Goal: Task Accomplishment & Management: Use online tool/utility

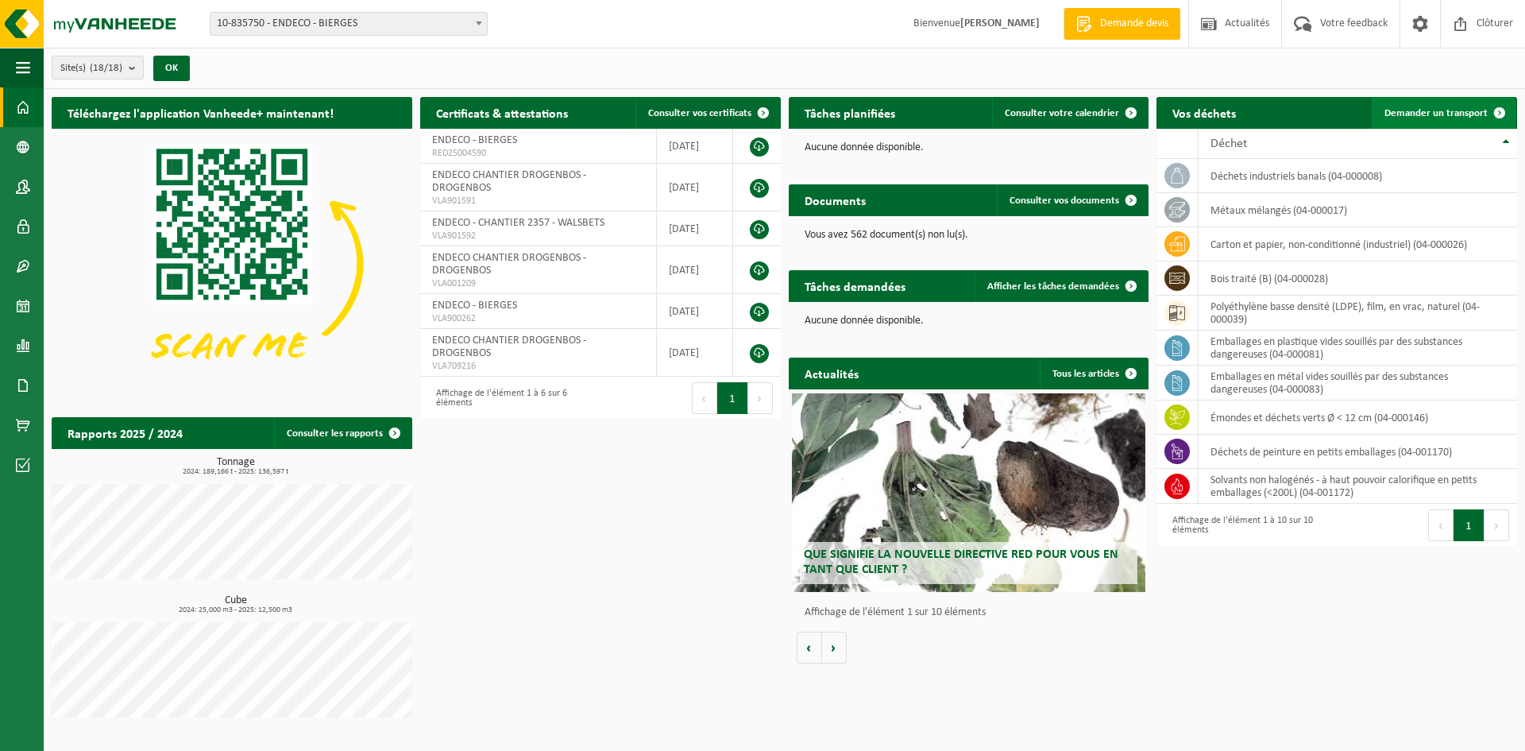
click at [1474, 112] on span "Demander un transport" at bounding box center [1436, 113] width 103 height 10
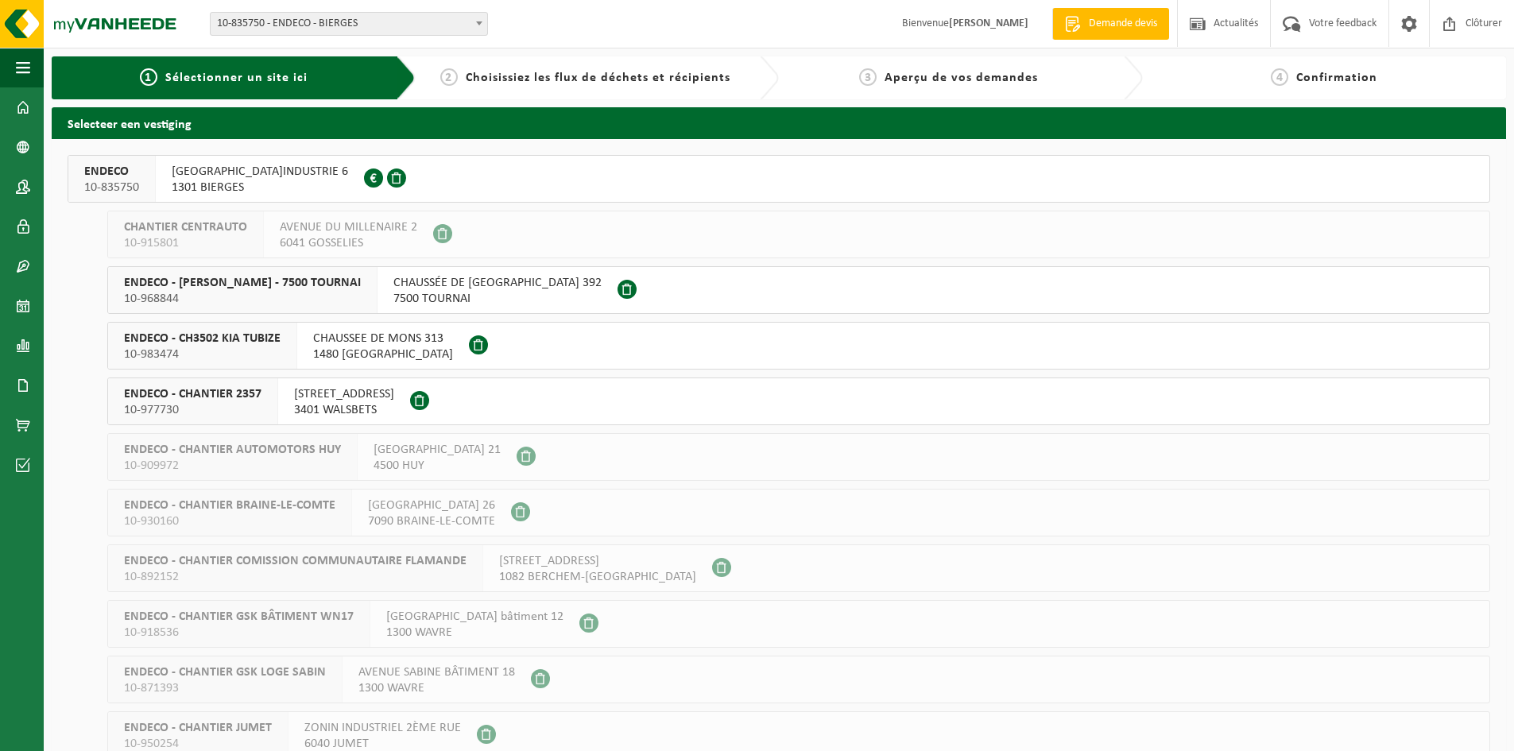
click at [246, 184] on span "1301 BIERGES" at bounding box center [260, 188] width 176 height 16
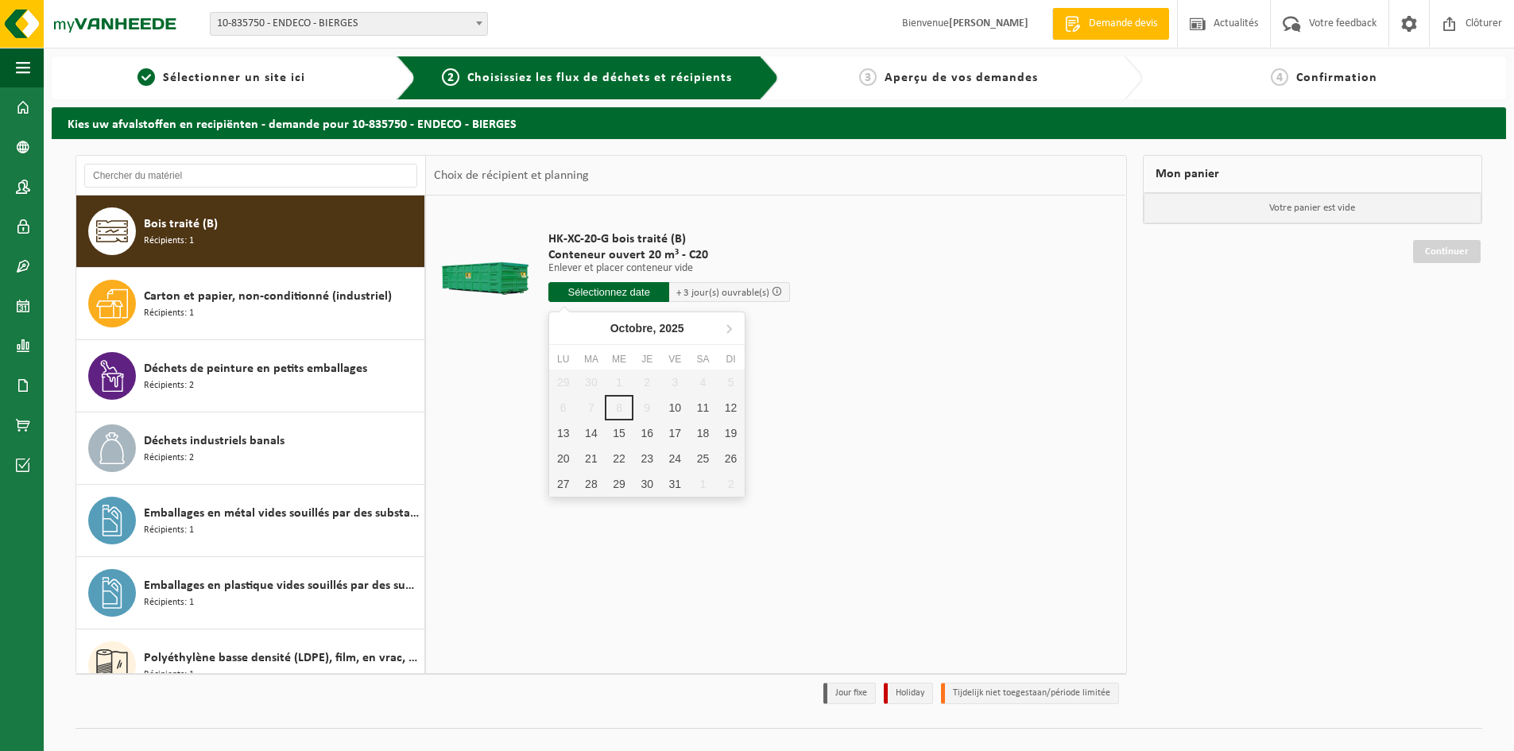
click at [641, 291] on input "text" at bounding box center [608, 292] width 121 height 20
click at [682, 400] on div "10" at bounding box center [675, 407] width 28 height 25
type input "à partir de 2025-10-10"
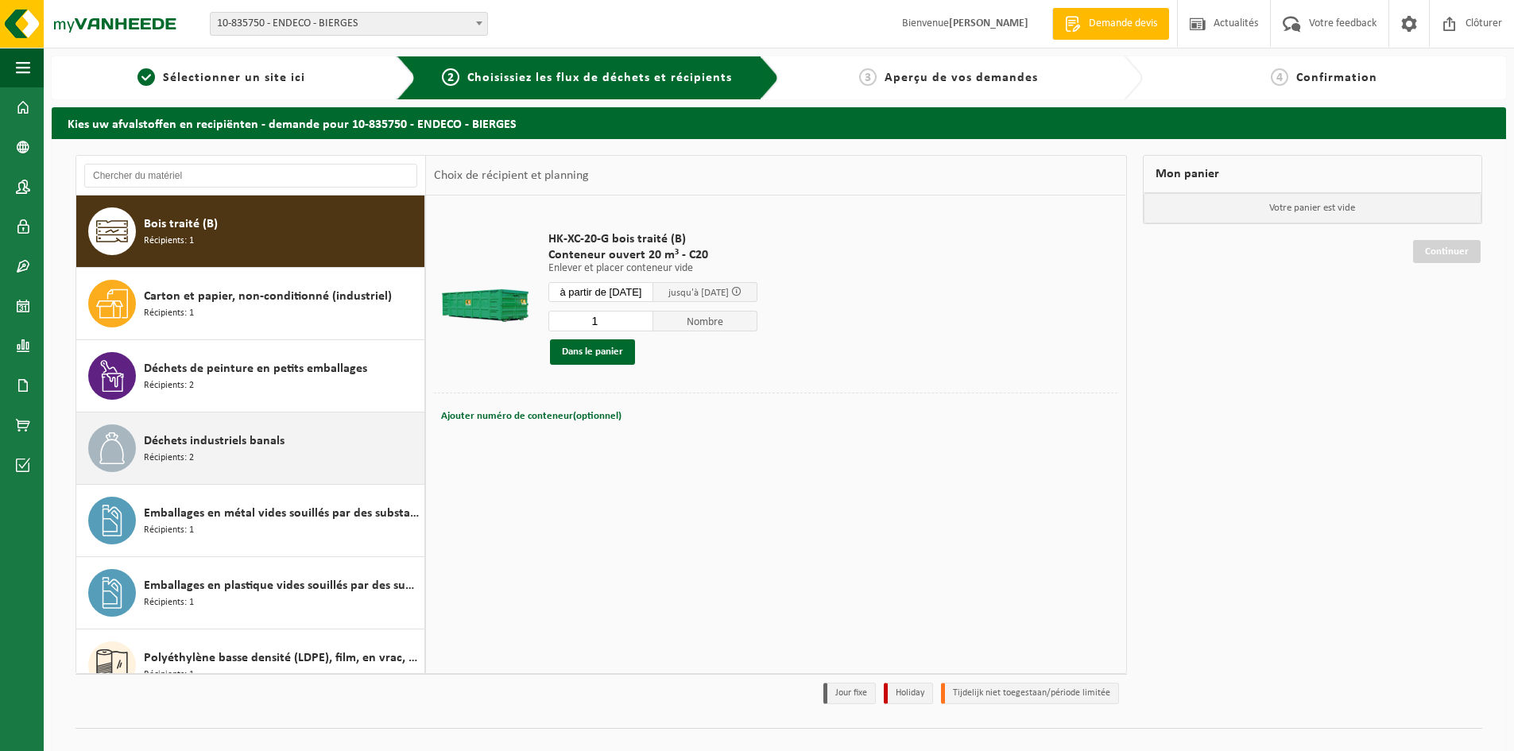
click at [291, 443] on div "Déchets industriels banals Récipients: 2" at bounding box center [282, 448] width 276 height 48
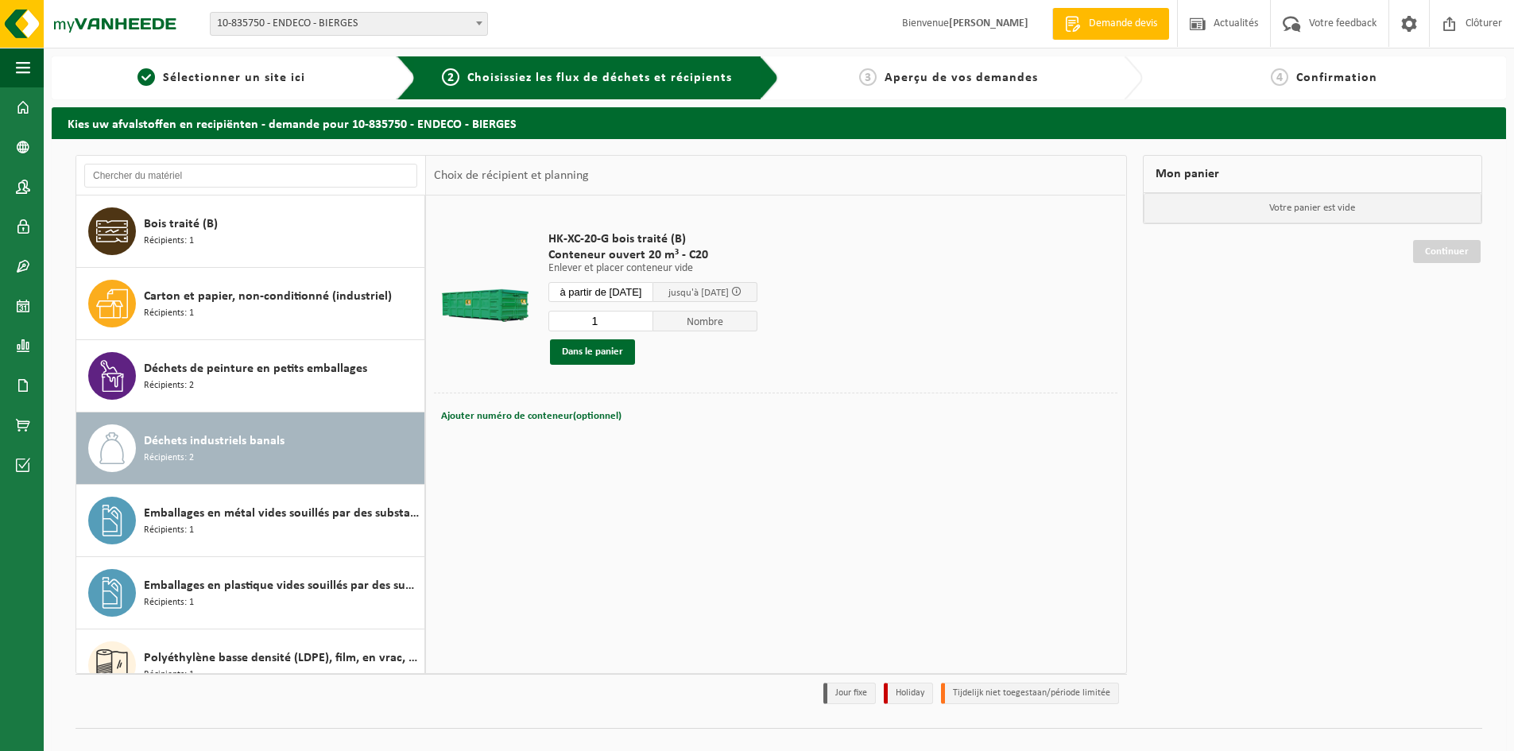
scroll to position [100, 0]
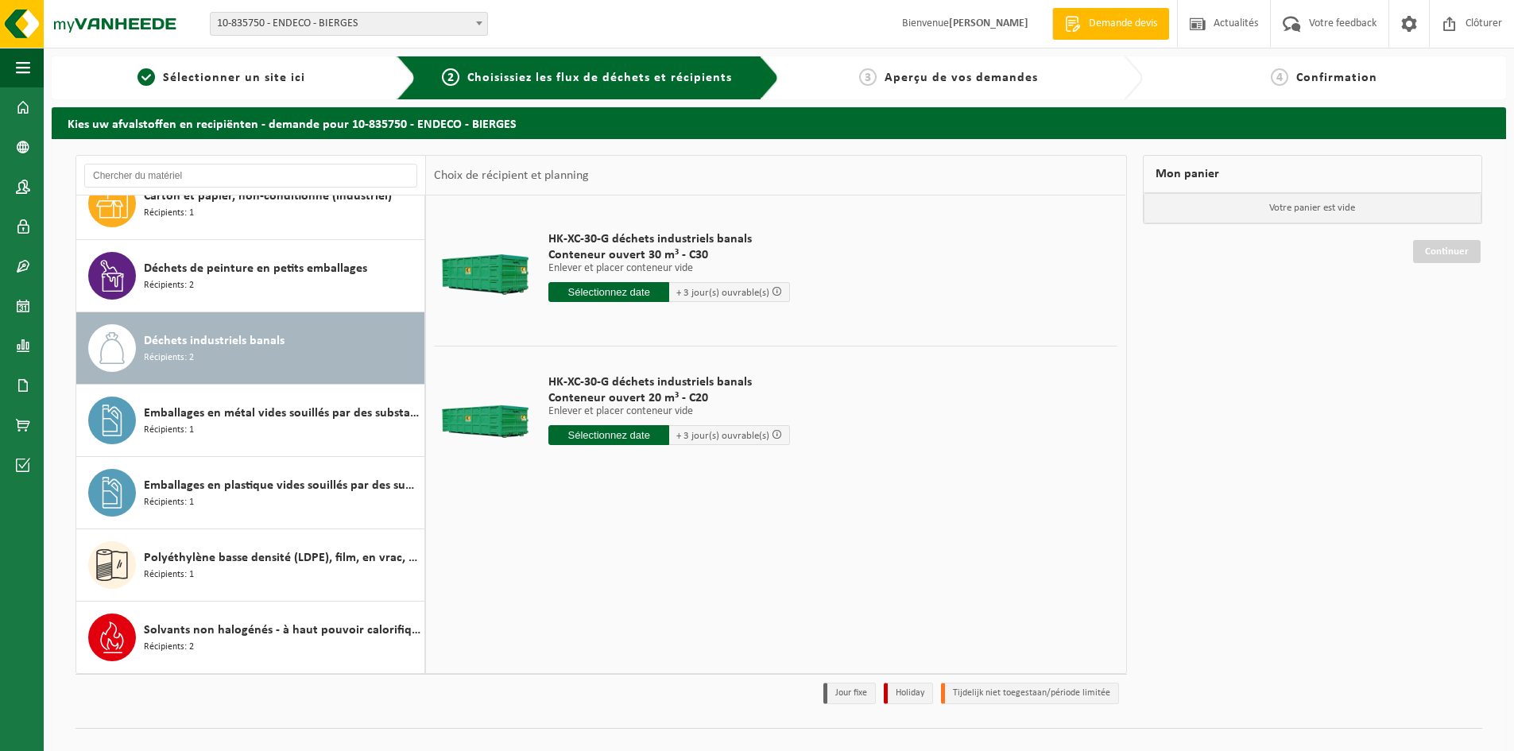
click at [627, 290] on input "text" at bounding box center [608, 292] width 121 height 20
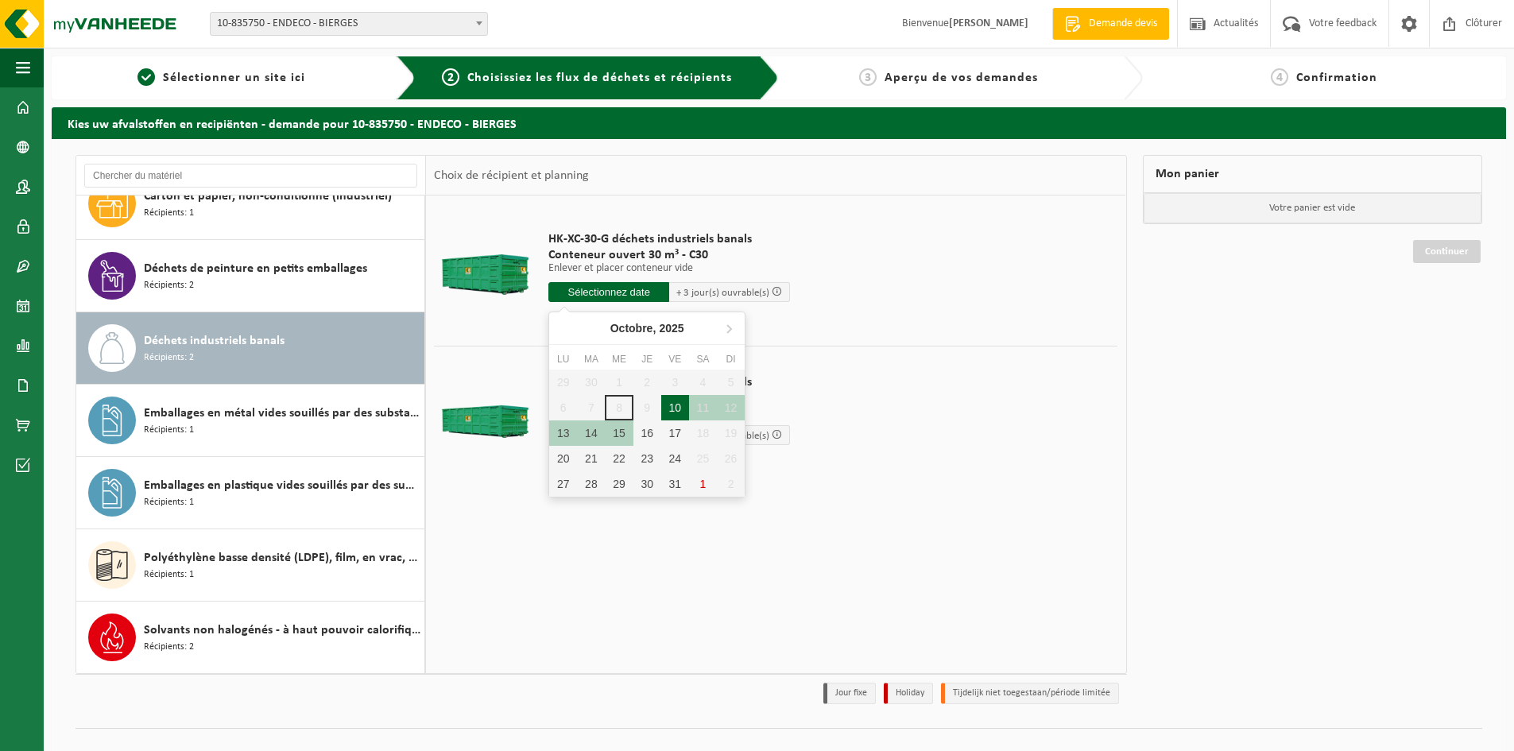
click at [675, 407] on div "10" at bounding box center [675, 407] width 28 height 25
type input "à partir de 2025-10-10"
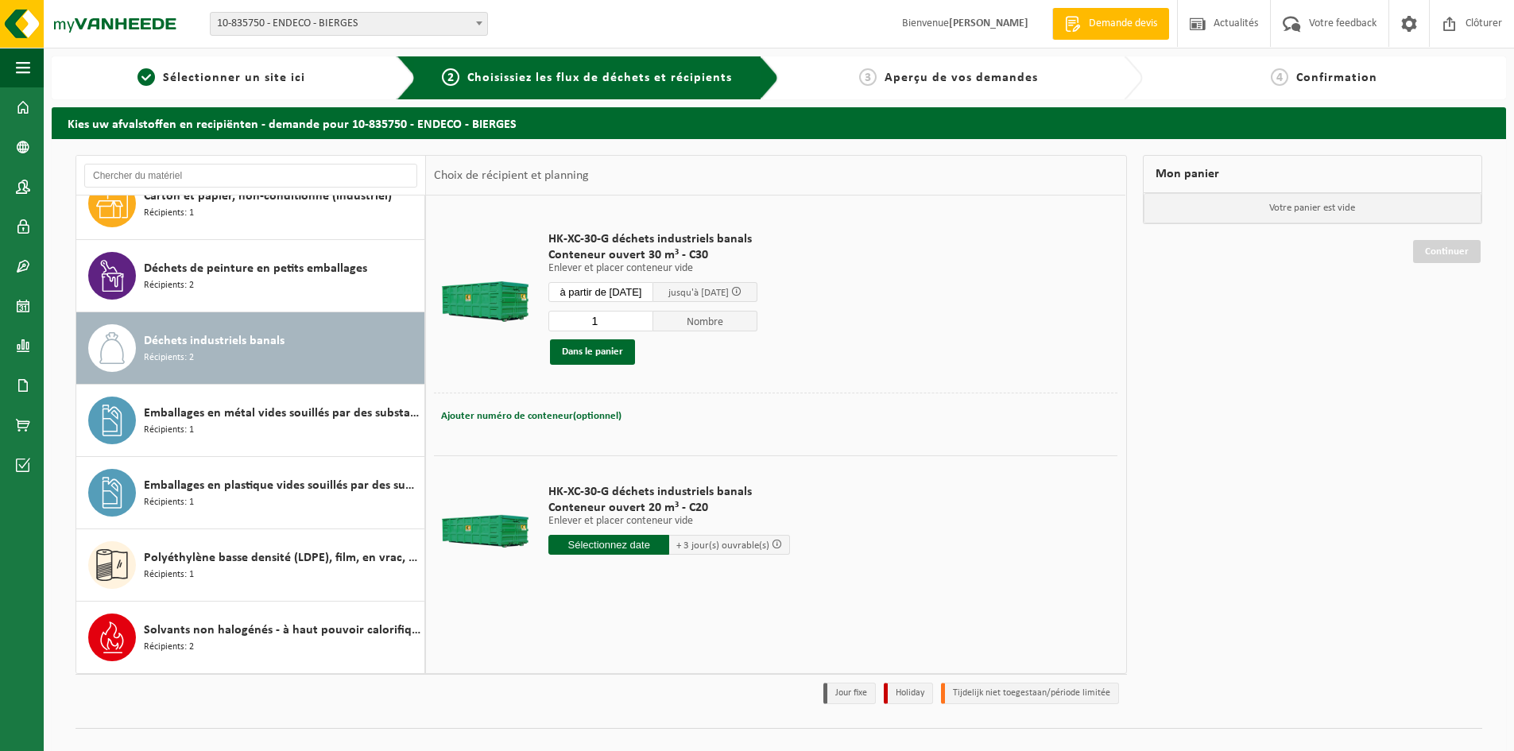
click at [621, 550] on input "text" at bounding box center [608, 545] width 121 height 20
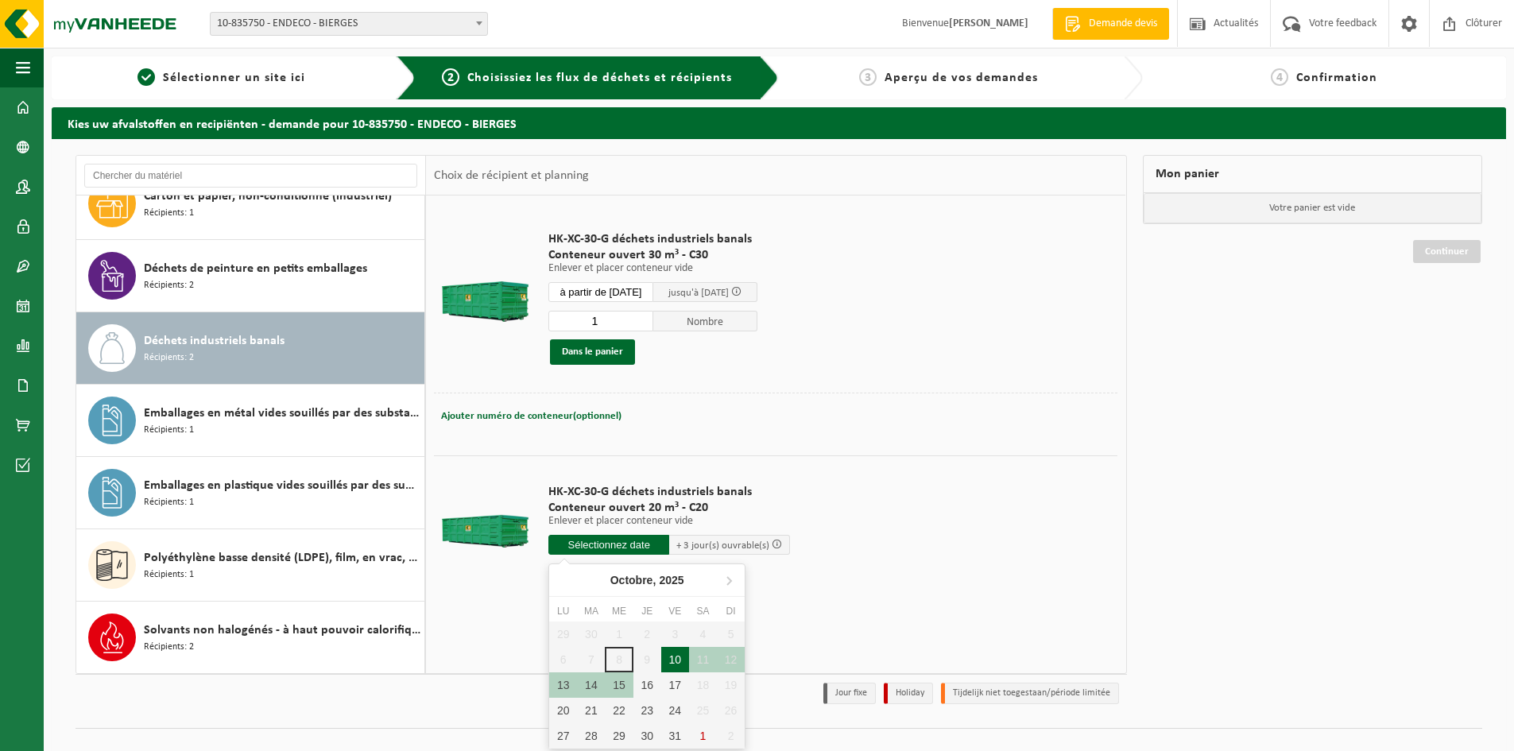
click at [673, 652] on div "10" at bounding box center [675, 659] width 28 height 25
type input "à partir de 2025-10-10"
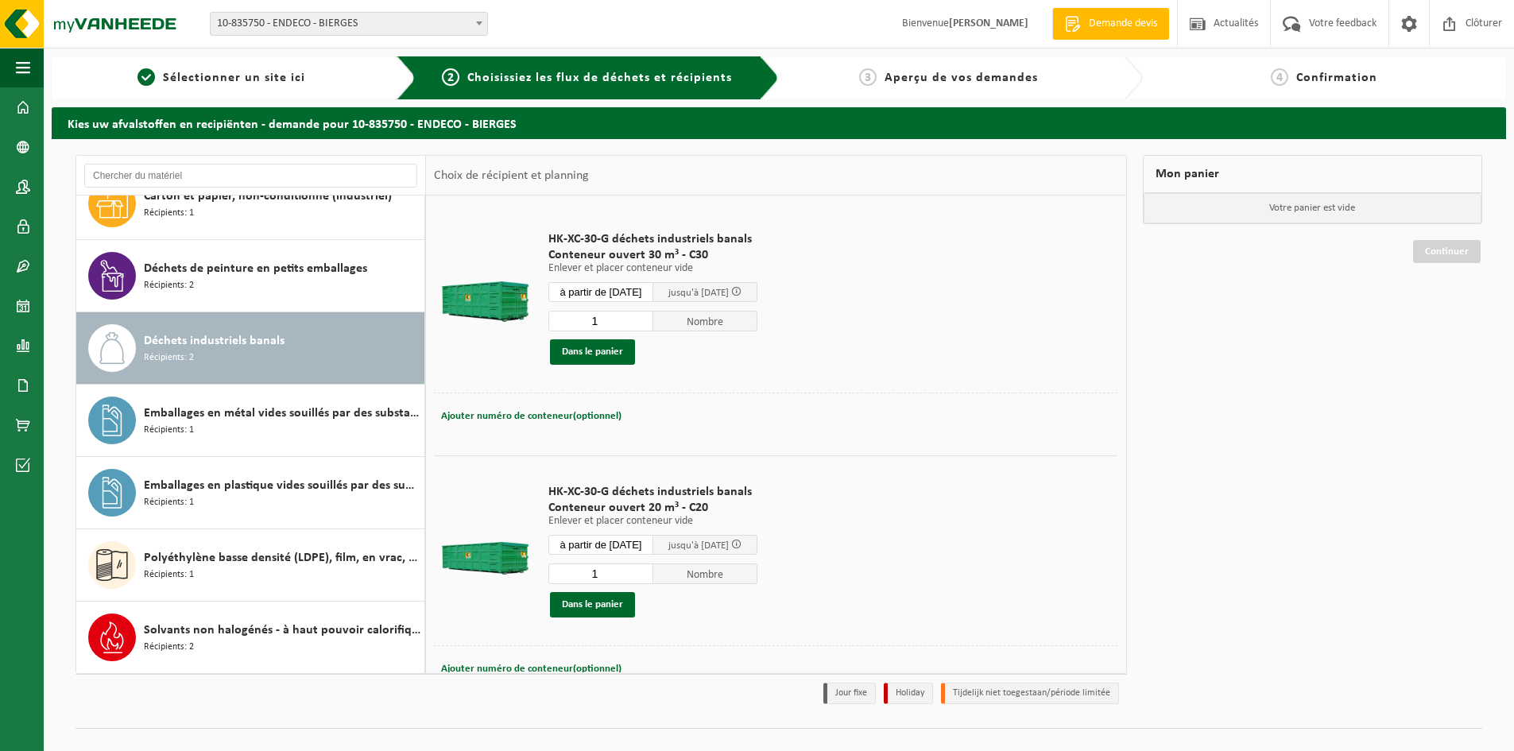
click at [624, 580] on input "1" at bounding box center [600, 573] width 105 height 21
click at [651, 572] on input "2" at bounding box center [600, 573] width 105 height 21
click at [652, 582] on input "2" at bounding box center [600, 573] width 105 height 21
click at [653, 564] on input "2" at bounding box center [600, 573] width 105 height 21
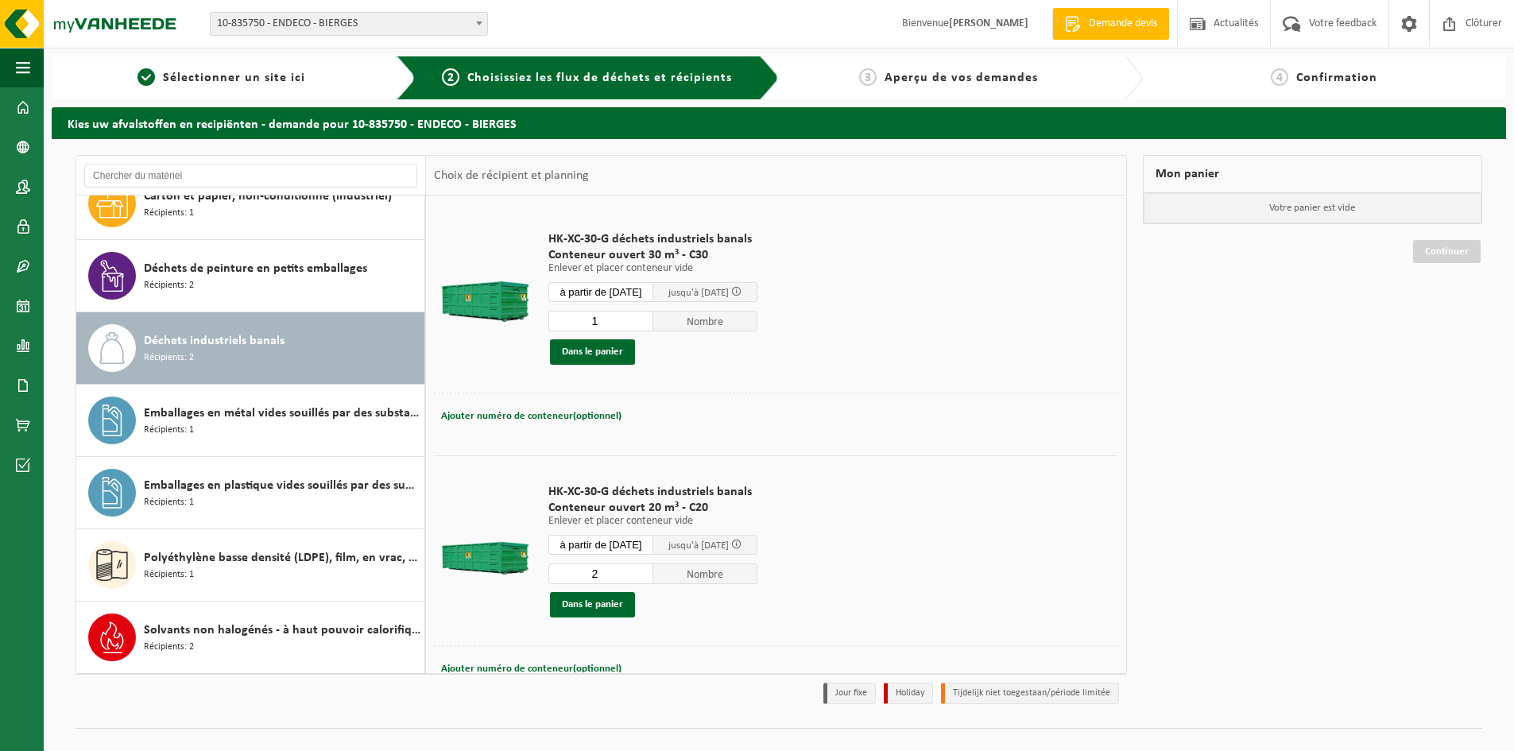
click at [653, 564] on input "2" at bounding box center [600, 573] width 105 height 21
type input "1"
click at [652, 576] on input "1" at bounding box center [600, 573] width 105 height 21
click at [590, 353] on button "Dans le panier" at bounding box center [592, 351] width 85 height 25
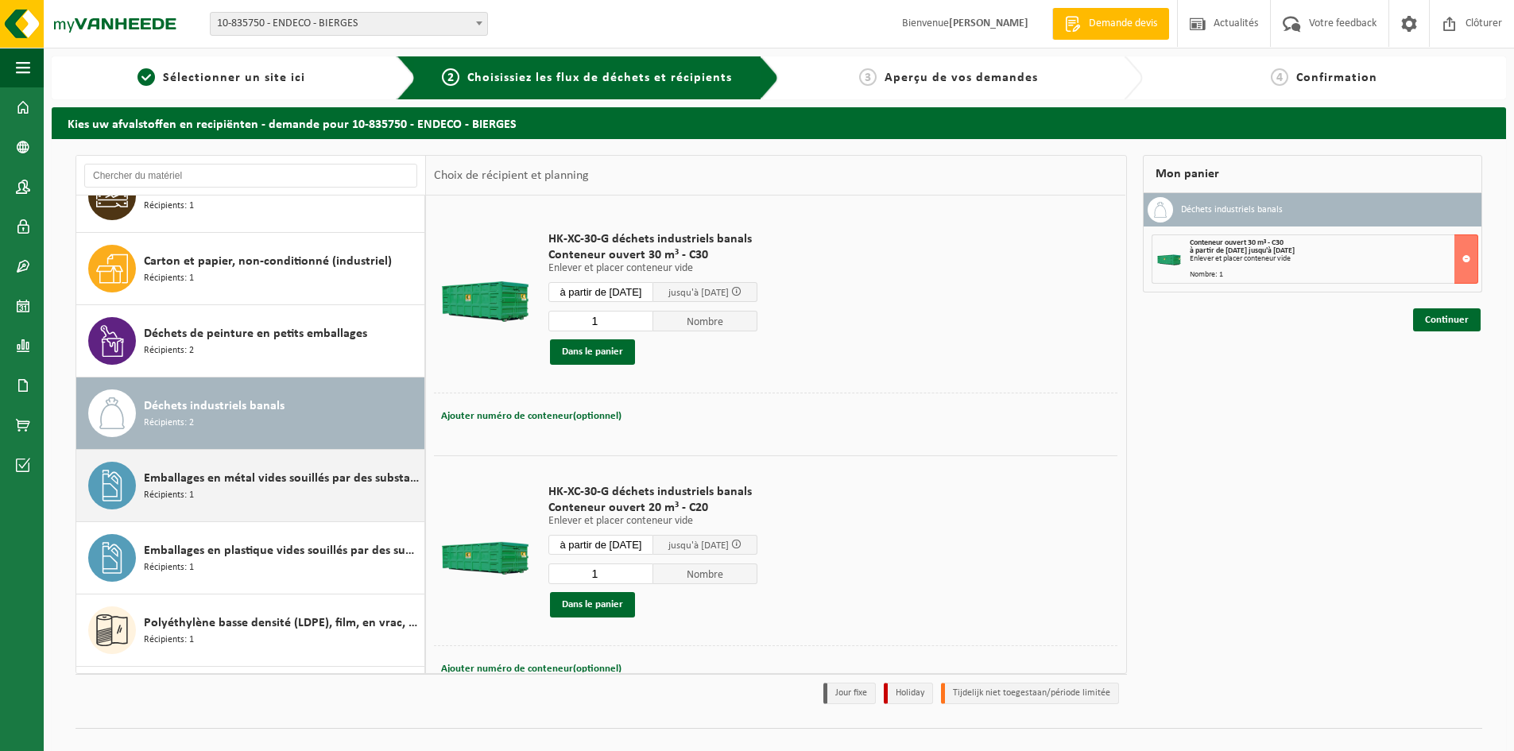
scroll to position [0, 0]
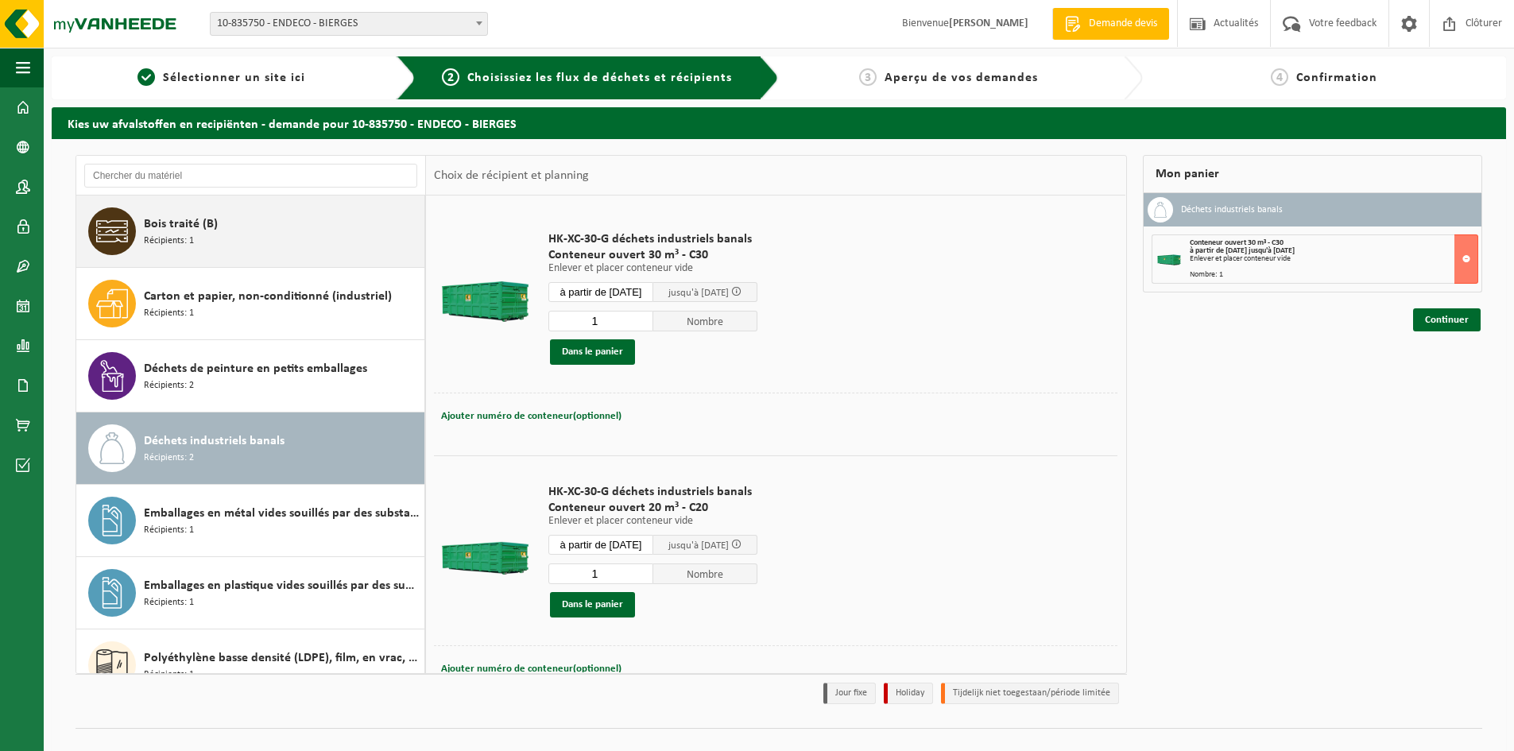
click at [184, 238] on span "Récipients: 1" at bounding box center [169, 241] width 50 height 15
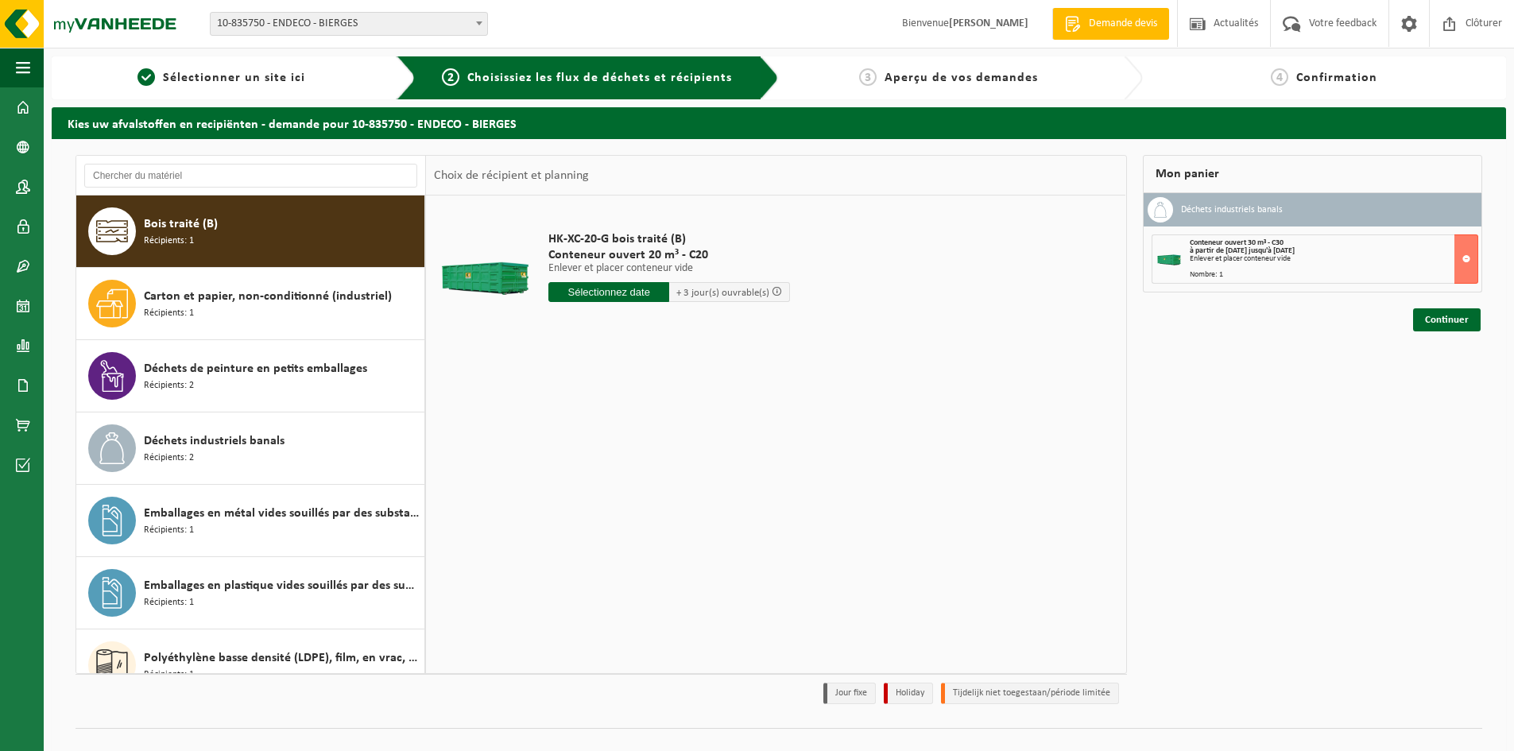
click at [634, 294] on input "text" at bounding box center [608, 292] width 121 height 20
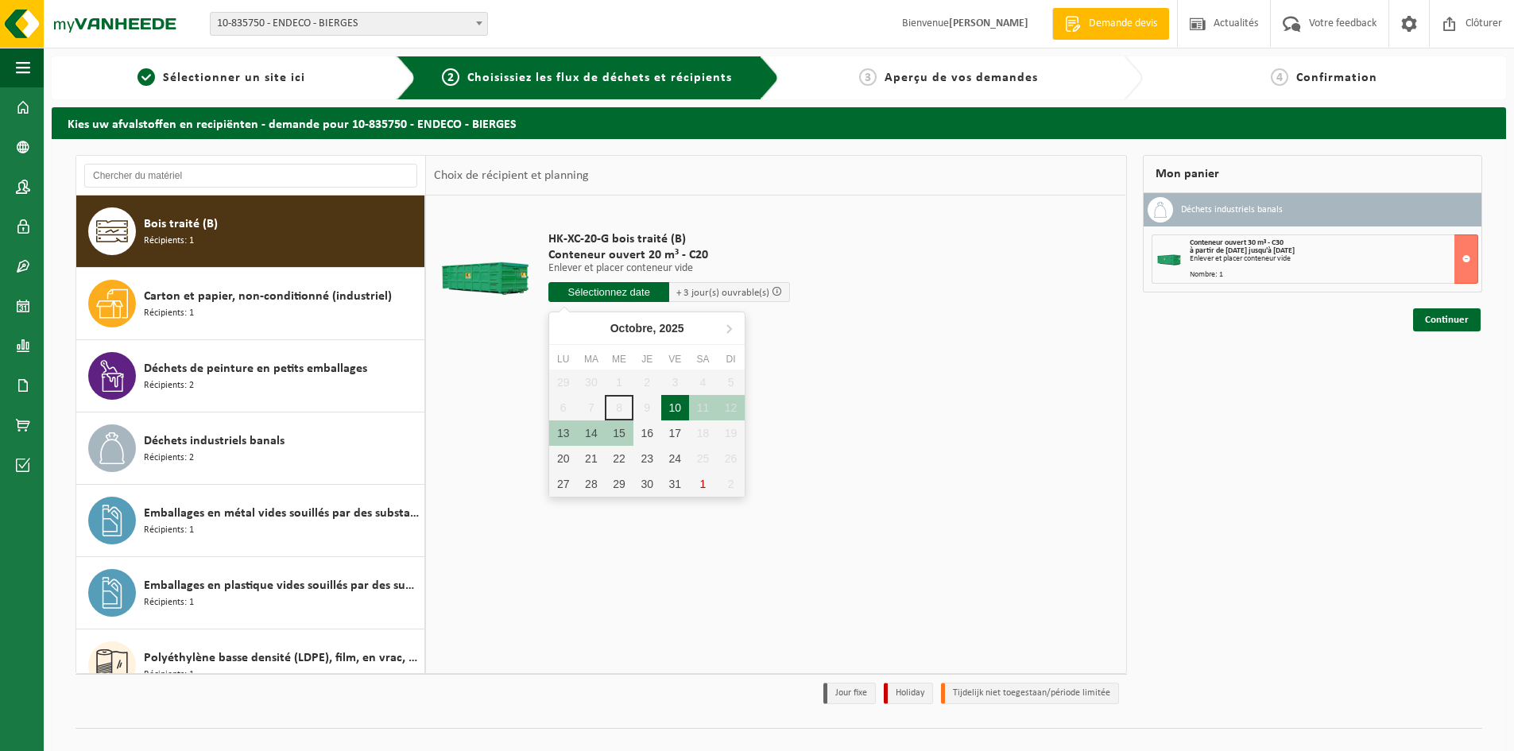
click at [675, 403] on div "10" at bounding box center [675, 407] width 28 height 25
type input "à partir de 2025-10-10"
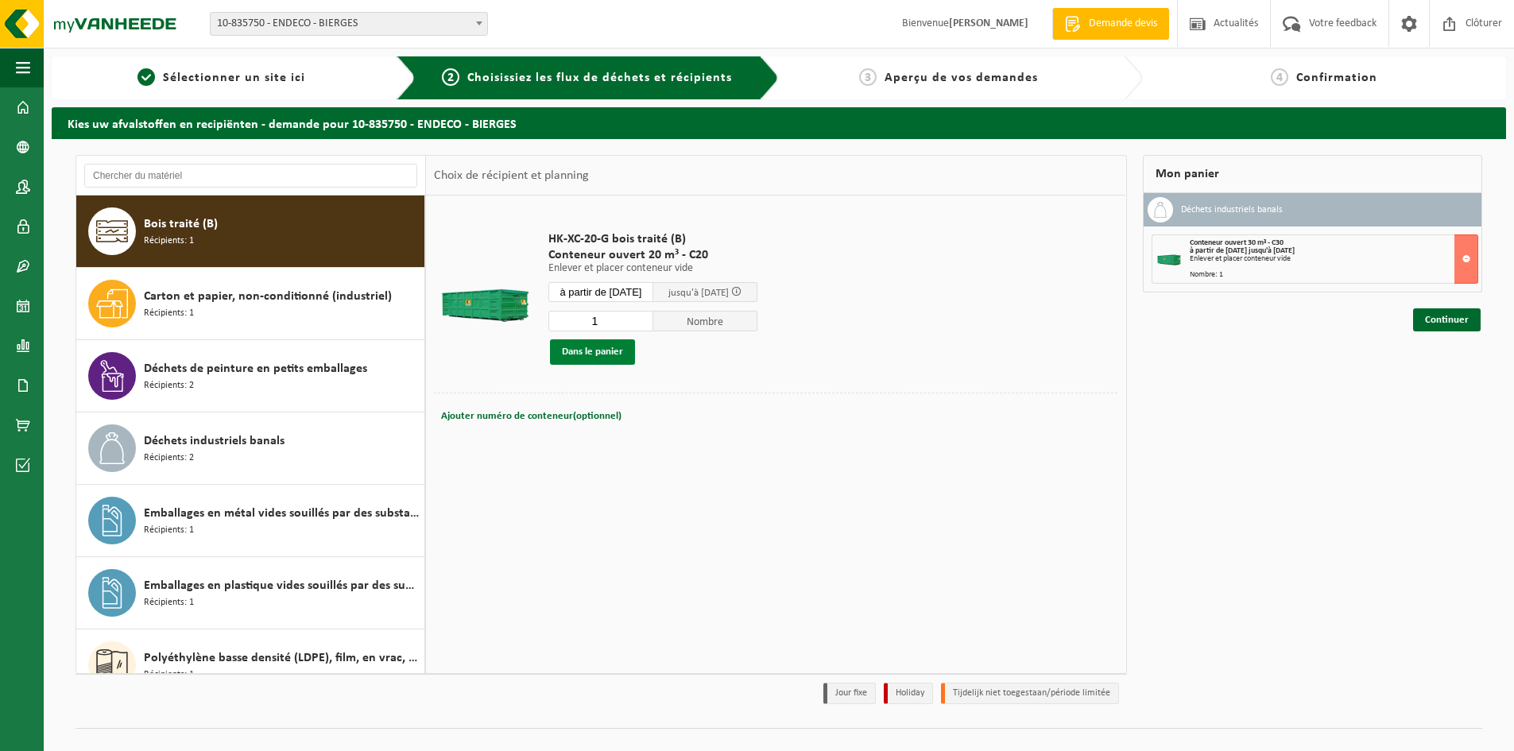
click at [612, 350] on button "Dans le panier" at bounding box center [592, 351] width 85 height 25
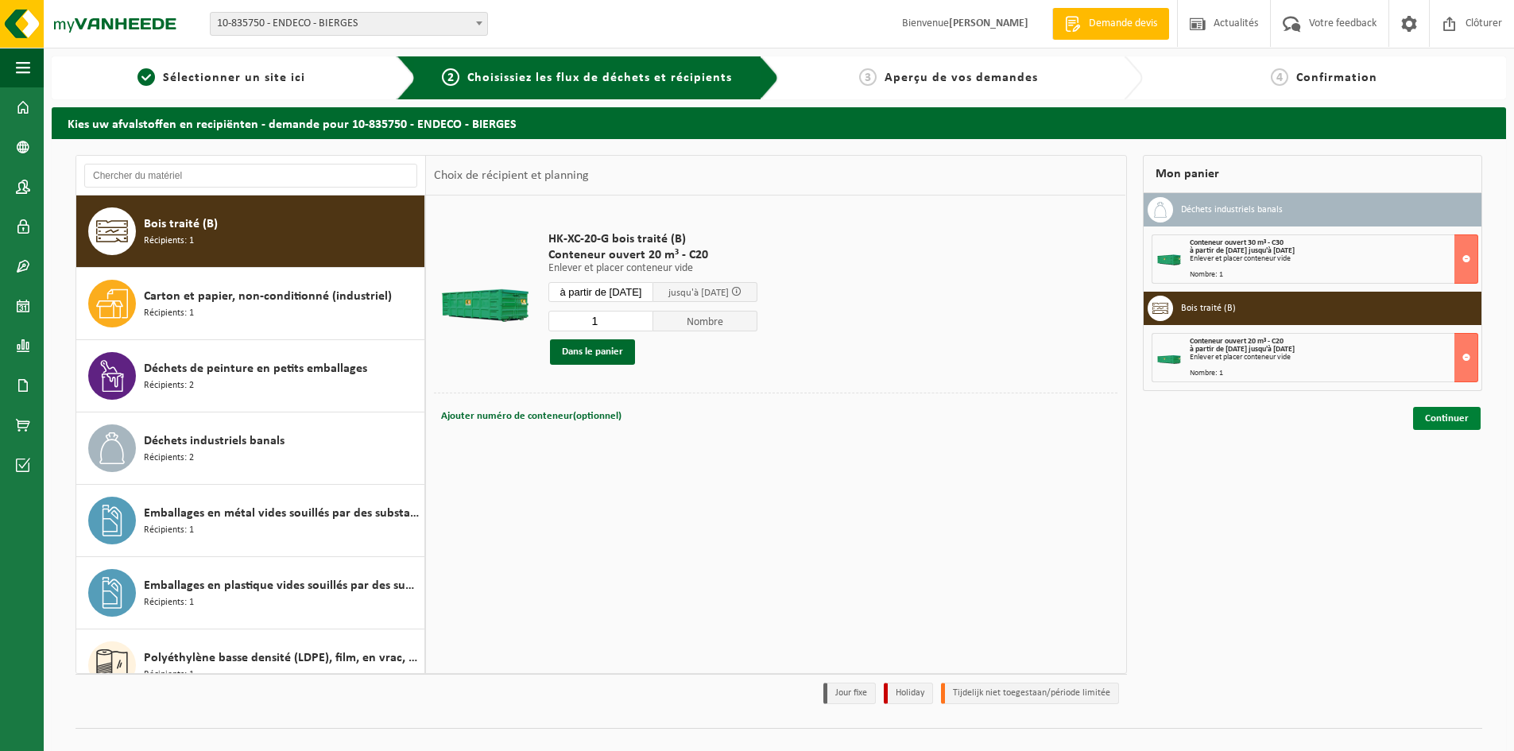
click at [1426, 414] on link "Continuer" at bounding box center [1447, 418] width 68 height 23
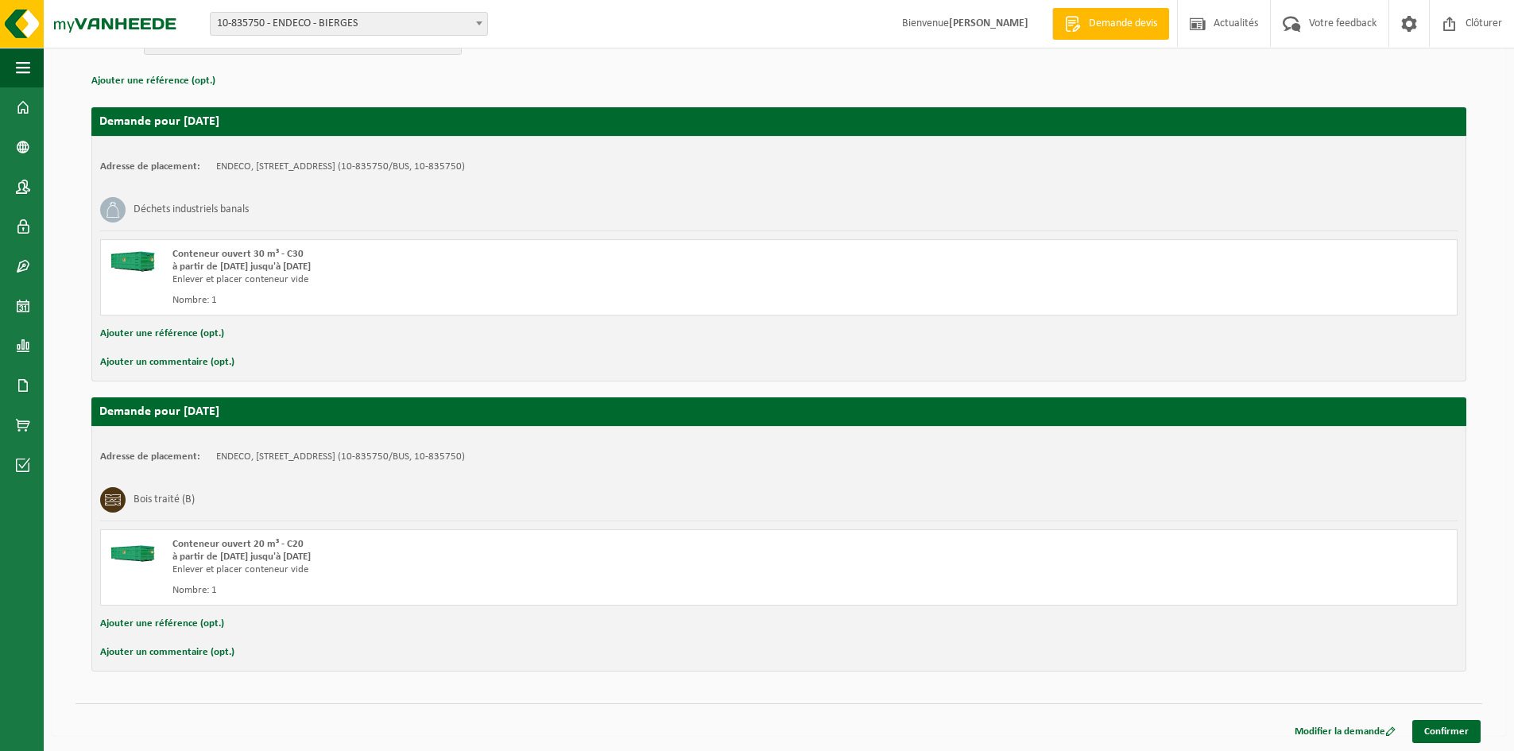
scroll to position [221, 0]
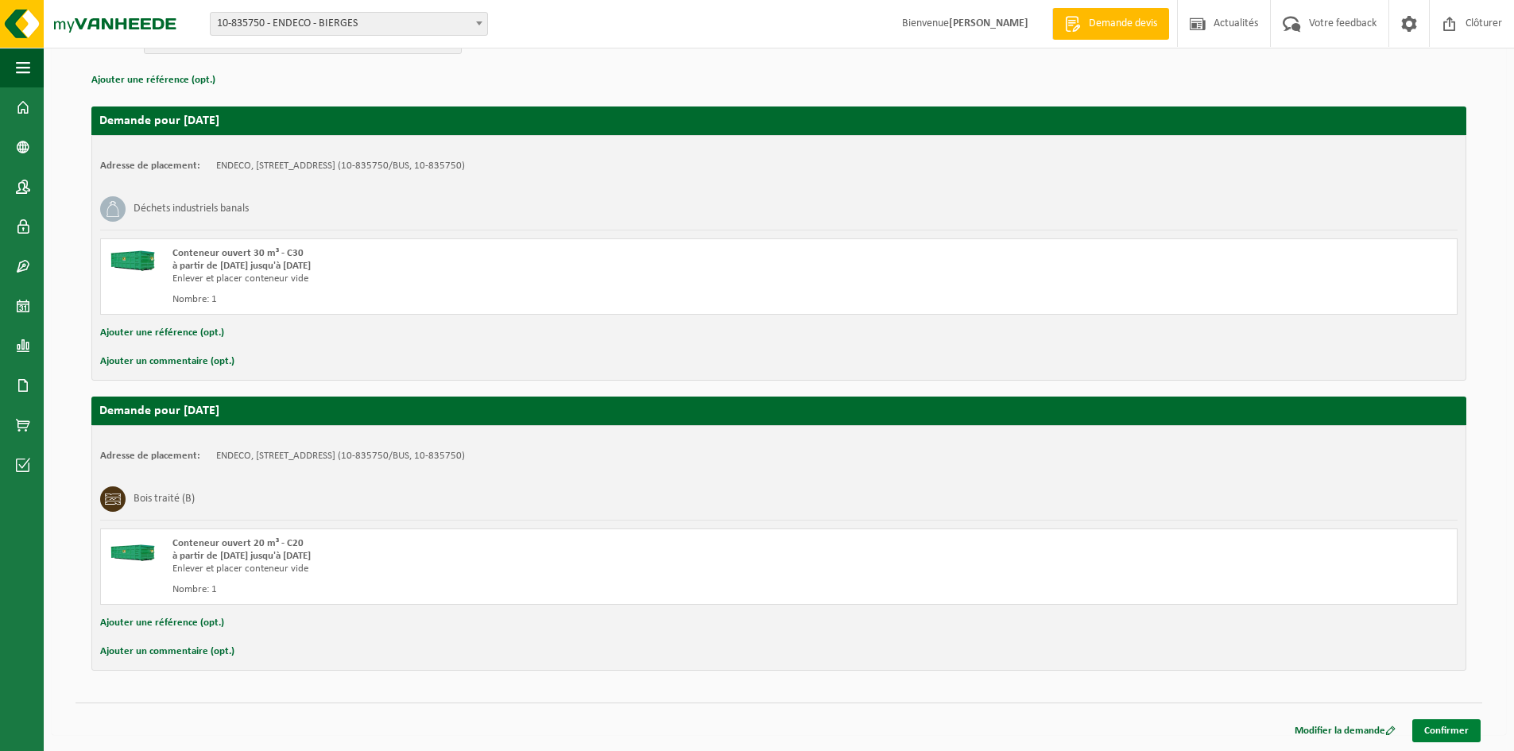
click at [1449, 732] on link "Confirmer" at bounding box center [1446, 730] width 68 height 23
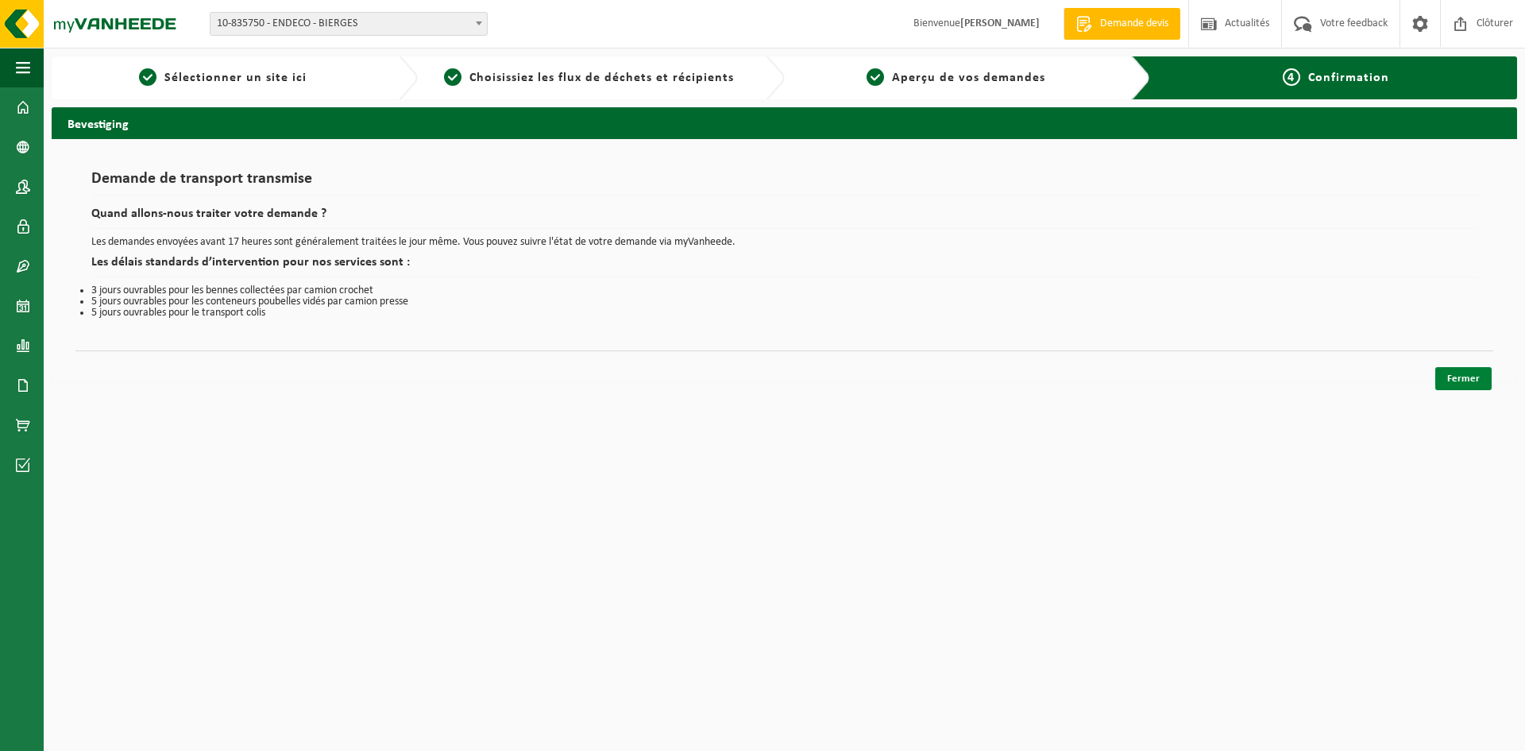
click at [1455, 383] on link "Fermer" at bounding box center [1464, 378] width 56 height 23
